Goal: Information Seeking & Learning: Learn about a topic

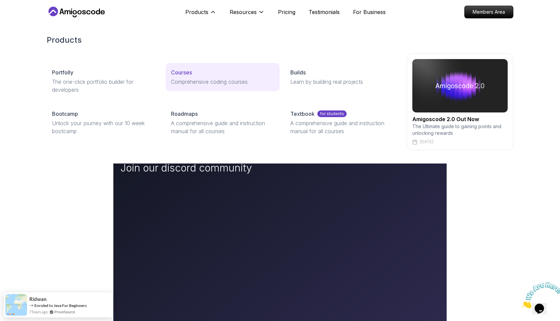
click at [191, 67] on link "Courses Comprehensive coding courses" at bounding box center [223, 77] width 114 height 28
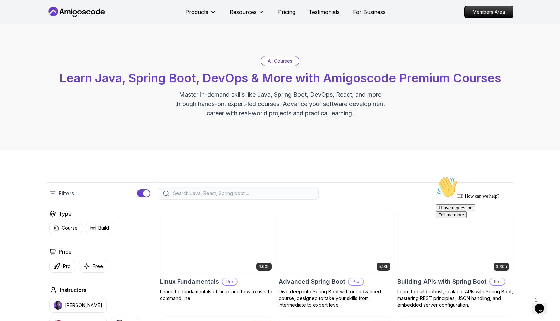
scroll to position [27, 0]
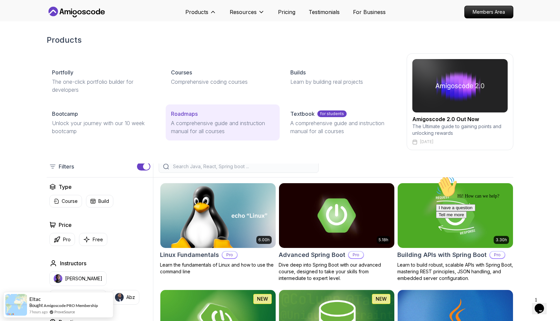
click at [189, 129] on p "A comprehensive guide and instruction manual for all courses" at bounding box center [222, 127] width 103 height 16
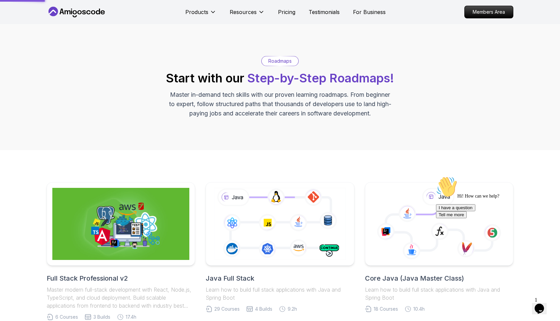
click at [235, 211] on icon at bounding box center [280, 223] width 134 height 75
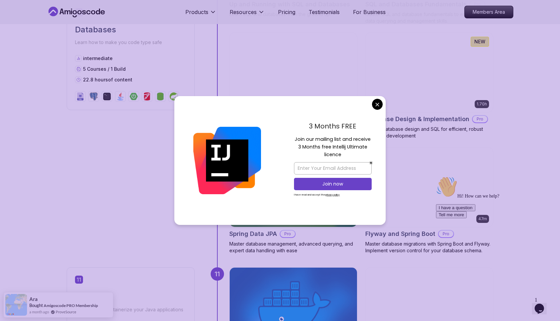
scroll to position [1599, 0]
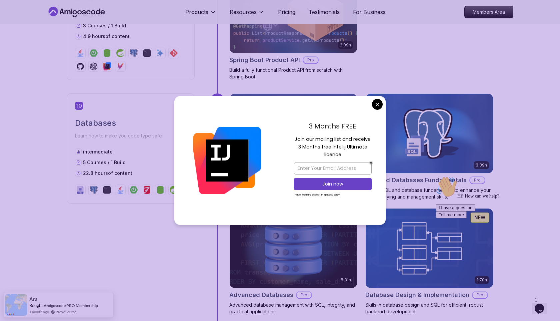
click at [377, 98] on div "3 Months FREE Join our mailing list and receive 3 Months free Intellij Ultimate…" at bounding box center [333, 160] width 106 height 129
click at [377, 104] on body "Products Resources Pricing Testimonials For Business Members Area Products Reso…" at bounding box center [280, 199] width 560 height 3596
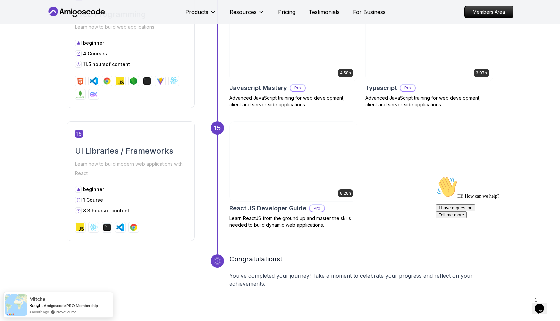
scroll to position [2686, 0]
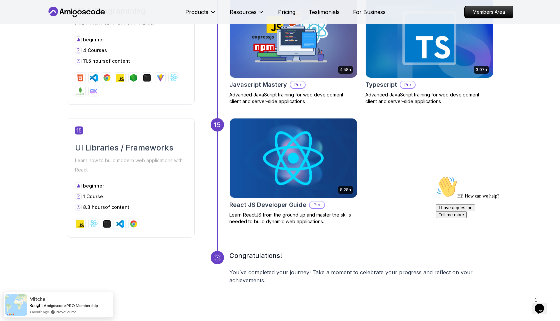
click at [293, 188] on img at bounding box center [293, 157] width 134 height 83
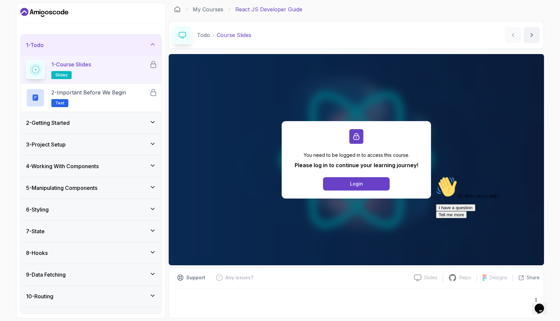
click at [134, 128] on div "2 - Getting Started" at bounding box center [91, 122] width 141 height 21
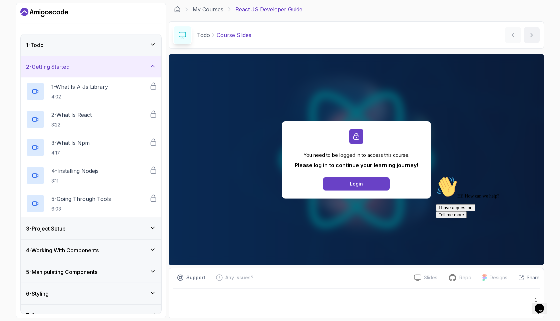
click at [121, 232] on div "3 - Project Setup" at bounding box center [91, 228] width 130 height 8
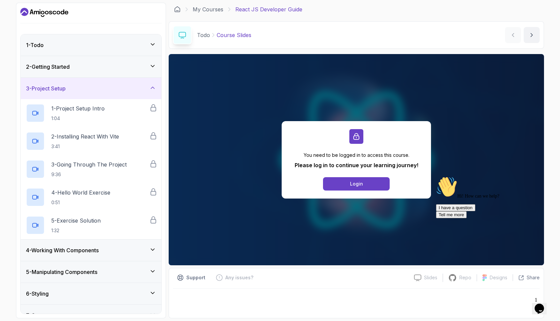
click at [121, 242] on div "4 - Working With Components" at bounding box center [91, 249] width 141 height 21
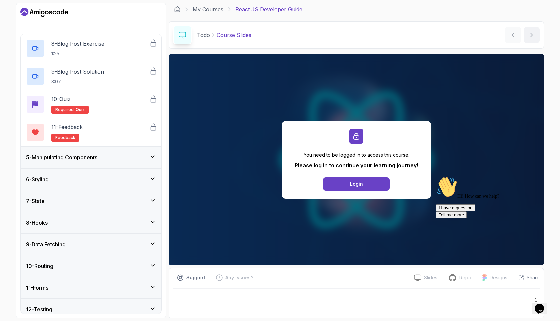
scroll to position [273, 0]
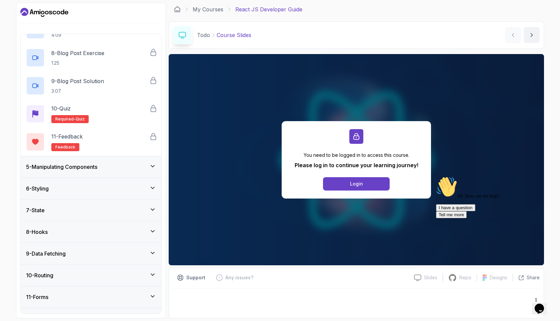
click at [131, 165] on div "5 - Manipulating Components" at bounding box center [91, 167] width 130 height 8
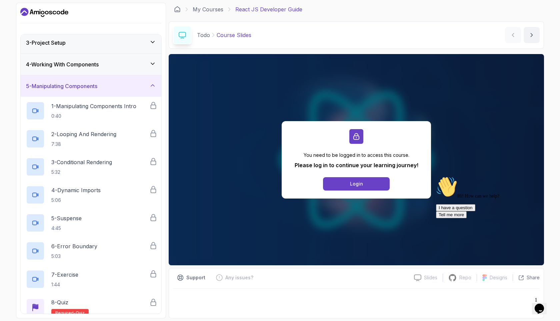
scroll to position [269, 0]
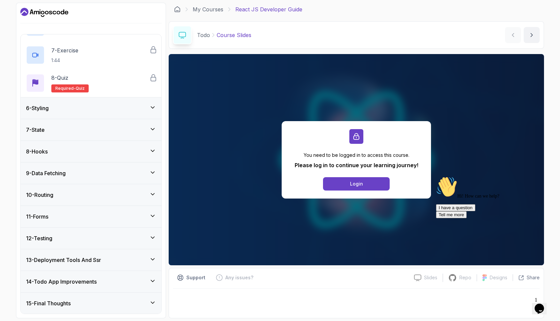
click at [128, 116] on div "6 - Styling" at bounding box center [91, 107] width 141 height 21
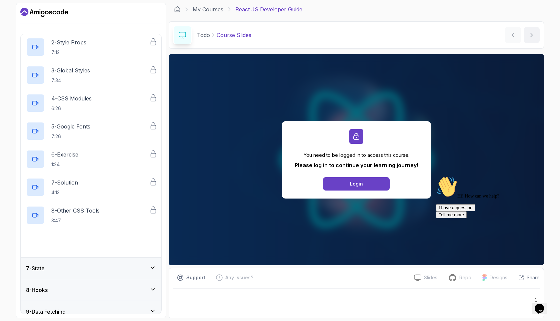
scroll to position [233, 0]
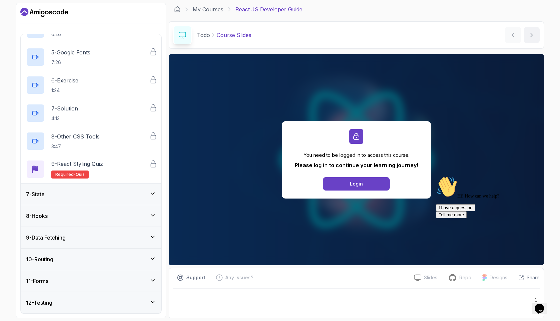
click at [108, 196] on div "7 - State" at bounding box center [91, 194] width 130 height 8
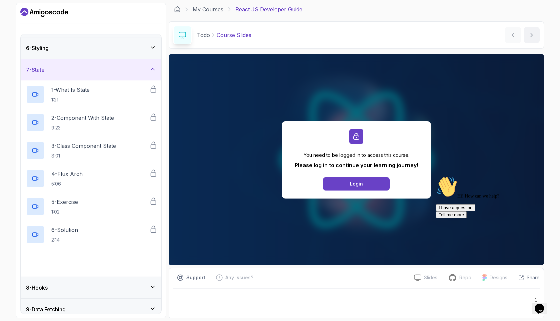
scroll to position [241, 0]
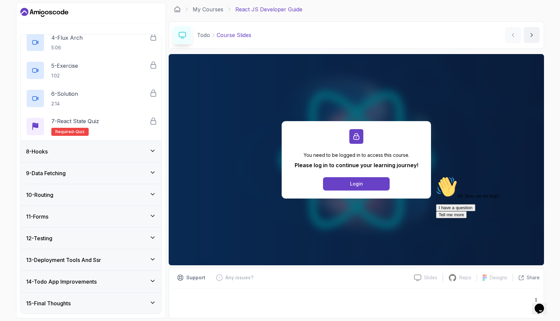
click at [117, 154] on div "8 - Hooks" at bounding box center [91, 151] width 130 height 8
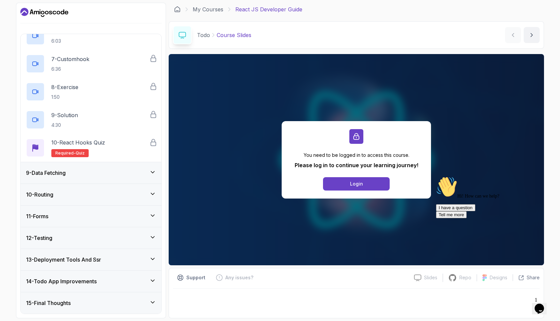
click at [108, 180] on div "9 - Data Fetching" at bounding box center [91, 172] width 141 height 21
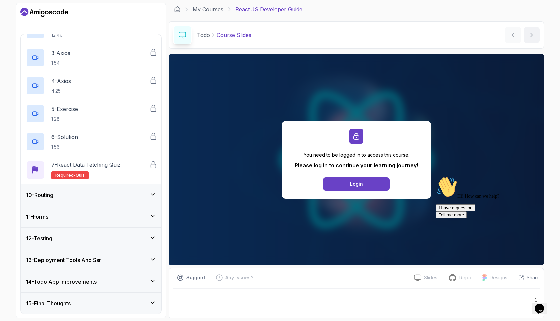
click at [96, 195] on div "10 - Routing" at bounding box center [91, 195] width 130 height 8
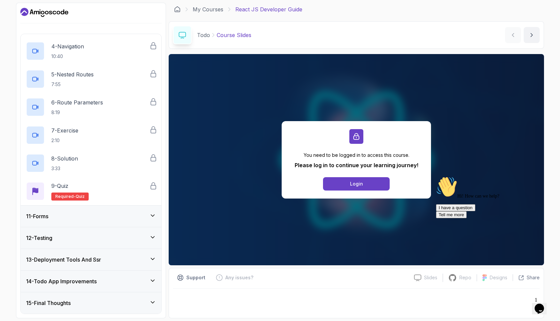
click at [87, 224] on div "11 - Forms" at bounding box center [91, 215] width 141 height 21
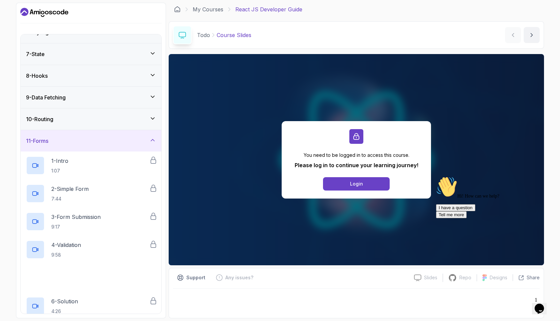
scroll to position [269, 0]
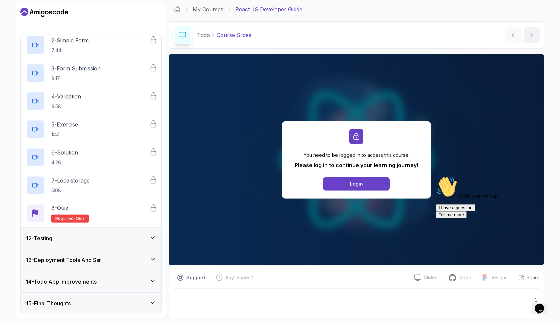
click at [81, 241] on div "12 - Testing" at bounding box center [91, 238] width 130 height 8
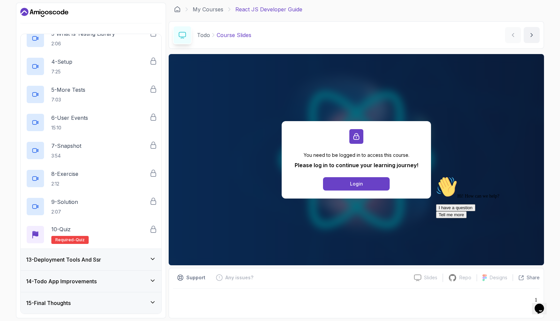
click at [81, 259] on h3 "13 - Deployment Tools And Ssr" at bounding box center [63, 259] width 75 height 8
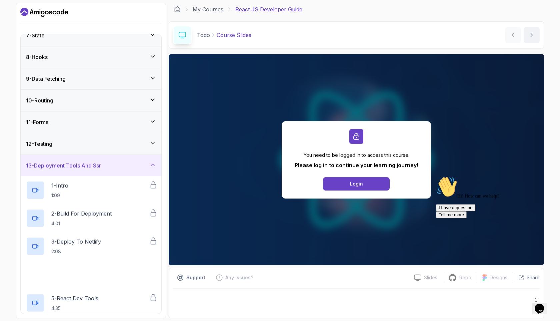
scroll to position [241, 0]
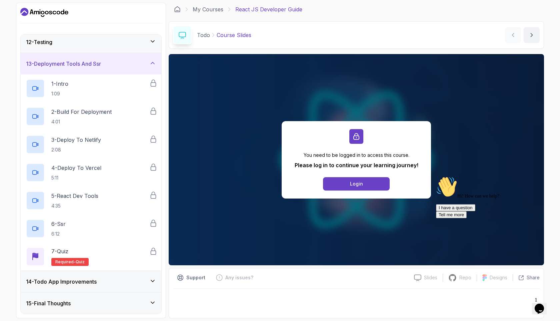
click at [79, 281] on h3 "14 - Todo App Improvements" at bounding box center [61, 281] width 71 height 8
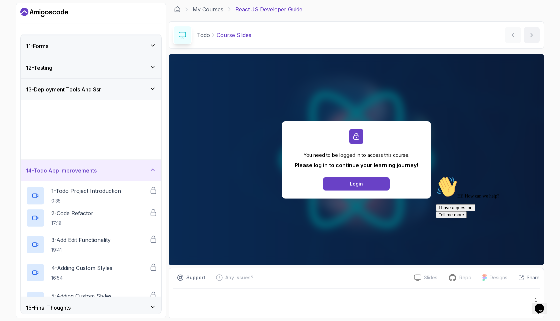
scroll to position [213, 0]
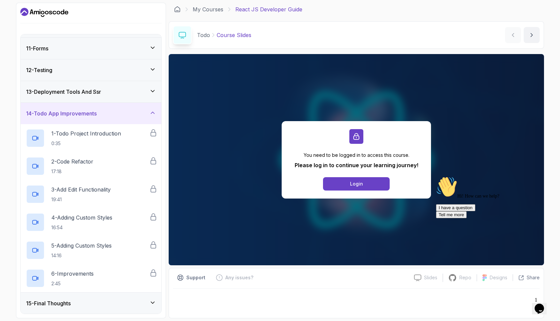
click at [85, 304] on div "15 - Final Thoughts" at bounding box center [91, 303] width 130 height 8
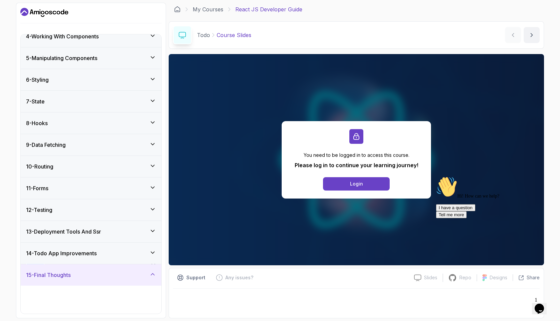
scroll to position [74, 0]
click at [99, 233] on h3 "13 - Deployment Tools And Ssr" at bounding box center [63, 231] width 75 height 8
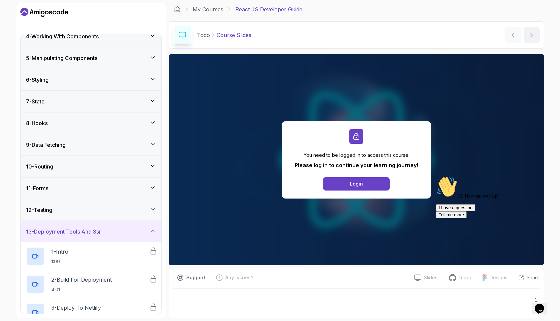
click at [102, 215] on div "12 - Testing" at bounding box center [91, 209] width 141 height 21
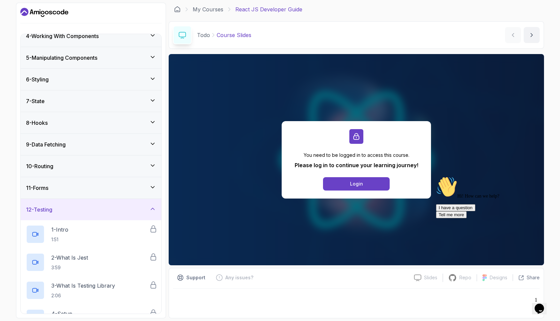
click at [106, 188] on div "11 - Forms" at bounding box center [91, 188] width 130 height 8
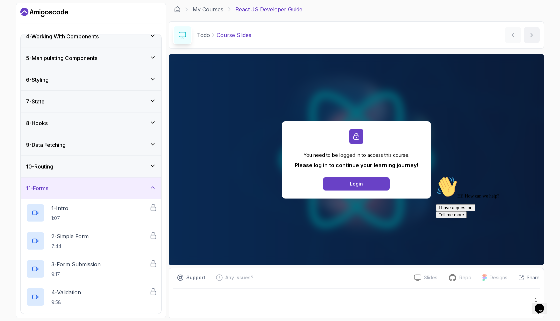
click at [109, 162] on div "10 - Routing" at bounding box center [91, 166] width 130 height 8
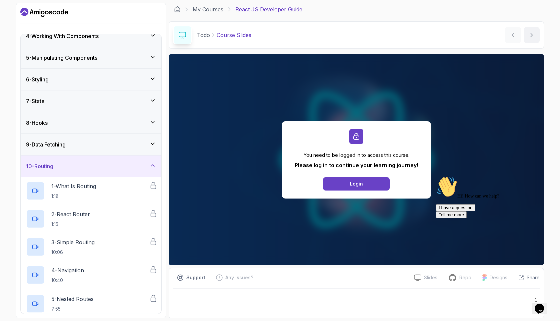
click at [113, 118] on div "8 - Hooks" at bounding box center [91, 122] width 141 height 21
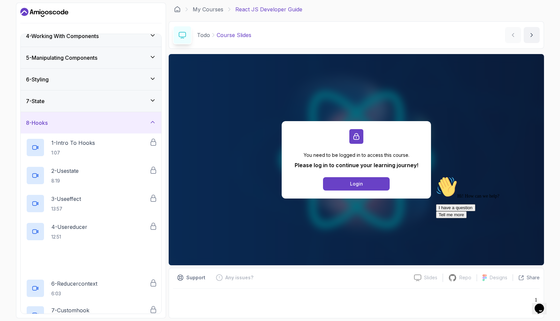
click at [112, 118] on div "8 - Hooks" at bounding box center [91, 122] width 141 height 21
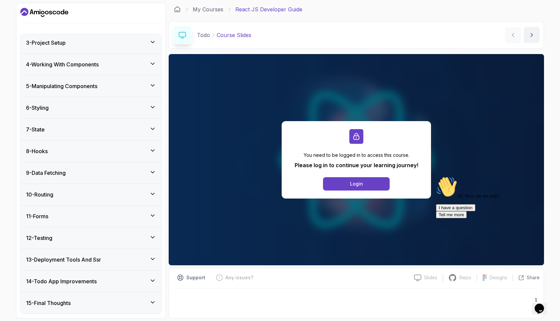
scroll to position [0, 0]
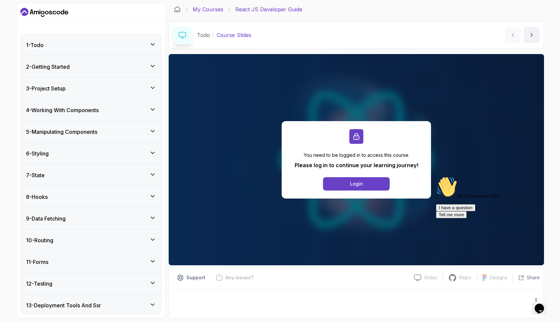
click at [201, 9] on link "My Courses" at bounding box center [208, 9] width 31 height 8
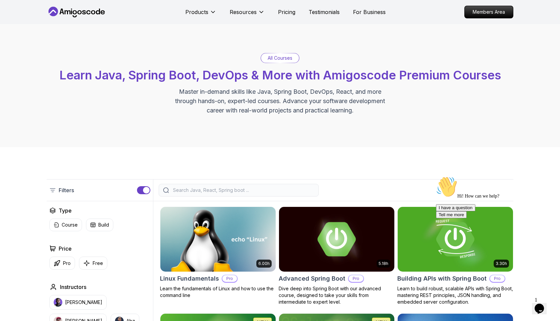
scroll to position [27, 0]
